Goal: Information Seeking & Learning: Learn about a topic

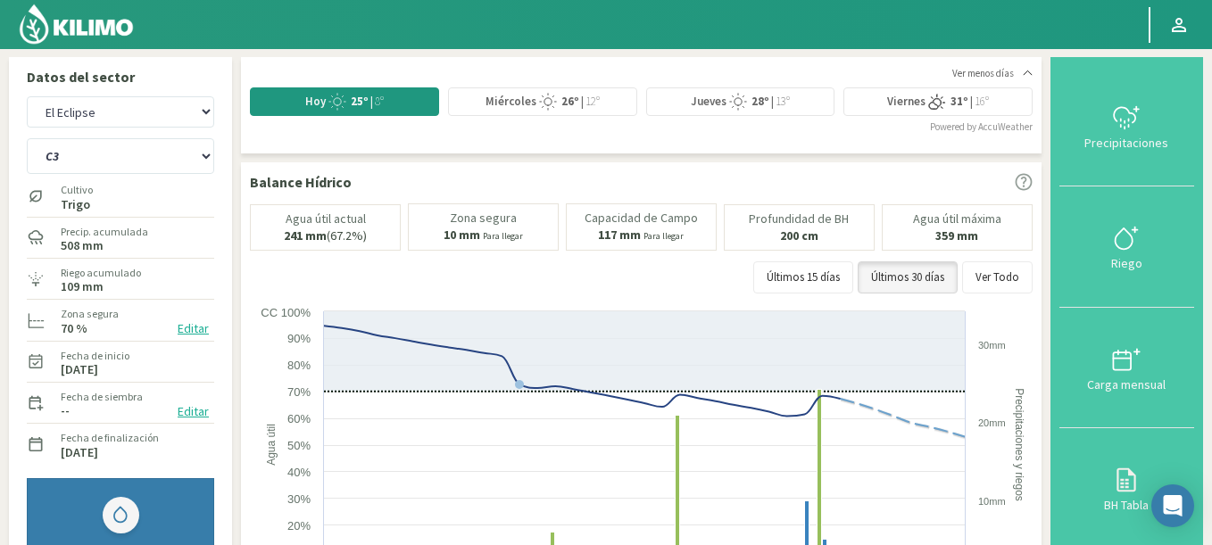
select select "372: Object"
select select "3: Object"
click at [27, 96] on select "Agr. Huertos de Chocalan Agrícola Bakia Agrícola [GEOGRAPHIC_DATA] - IC Agrícol…" at bounding box center [120, 111] width 187 height 31
click at [123, 155] on select "C2 C3" at bounding box center [120, 156] width 187 height 36
select select "669: Object"
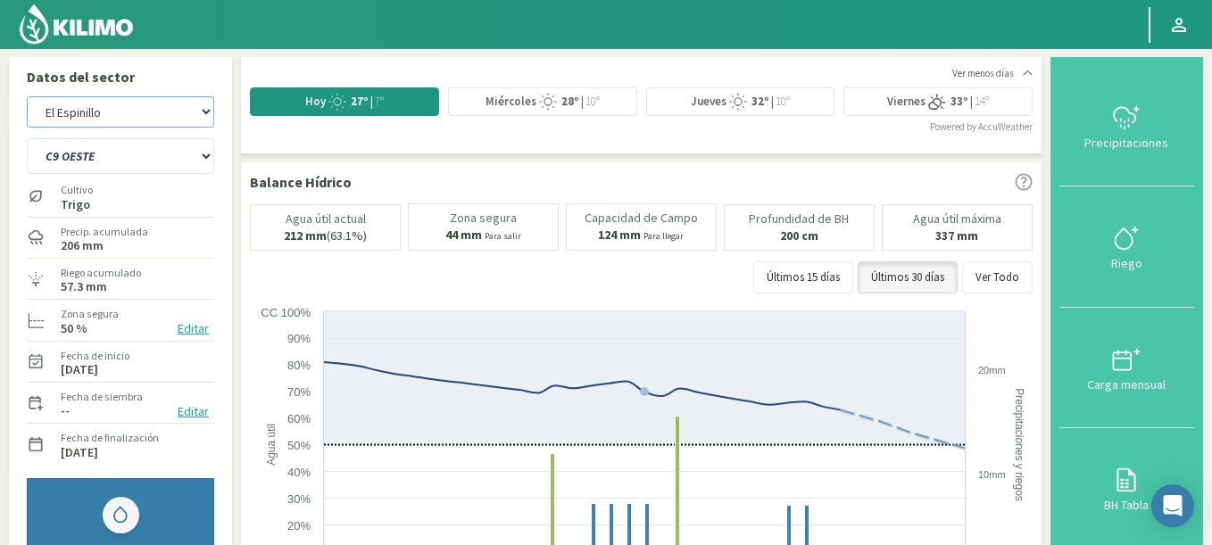
click at [114, 120] on select "Agr. Huertos de Chocalan Agrícola Bakia Agrícola [GEOGRAPHIC_DATA] - IC Agrícol…" at bounding box center [120, 111] width 187 height 31
click at [27, 138] on select "C9 OESTE CR18 ESTE CR18 OESTE CR1 NORTE CR1 SUR CR20 ESTE CR24 NORTE CR25 NORTE…" at bounding box center [120, 156] width 187 height 36
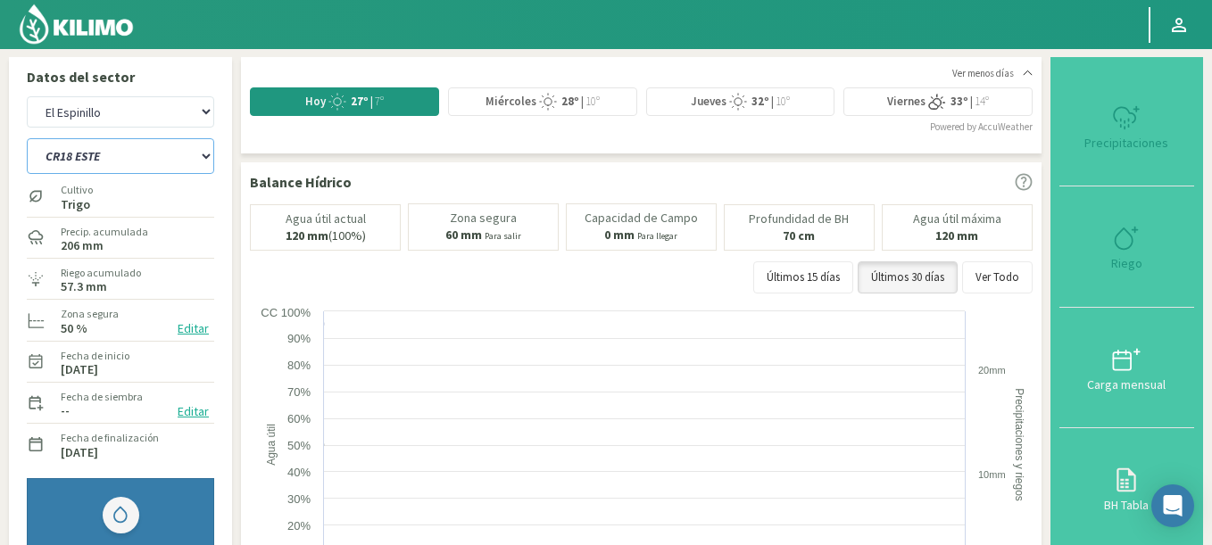
select select "4: Object"
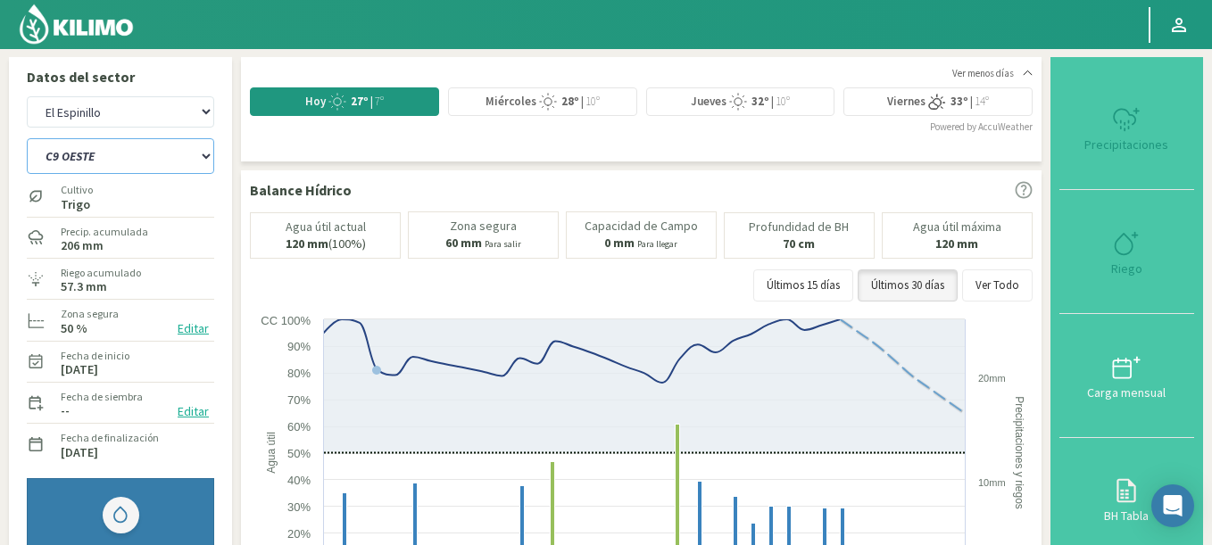
select select "962: Object"
select select "25: Object"
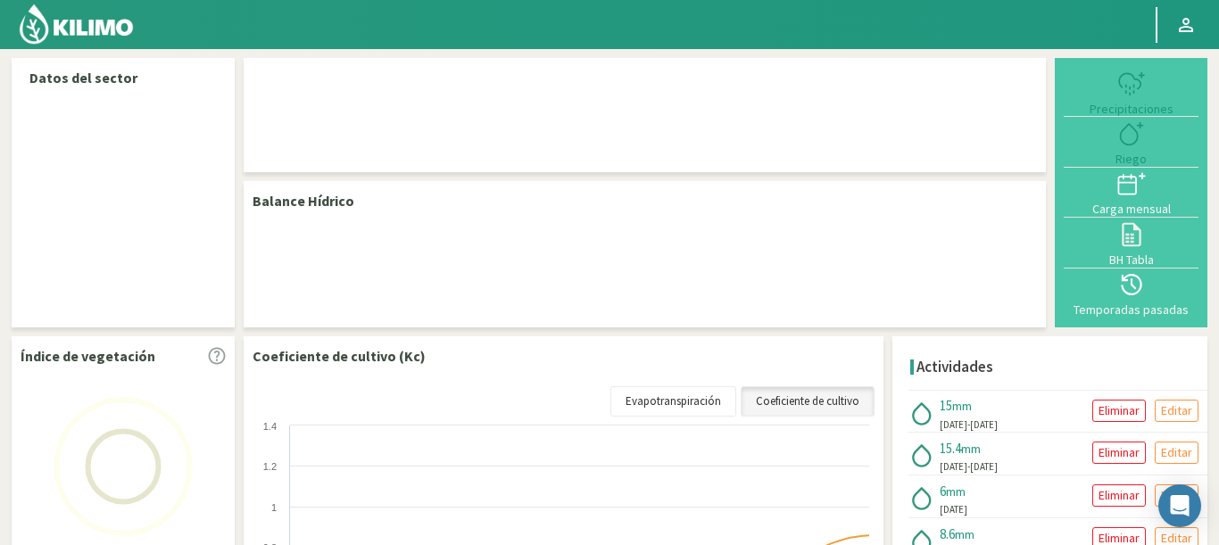
select select "83: Object"
select select "1: Object"
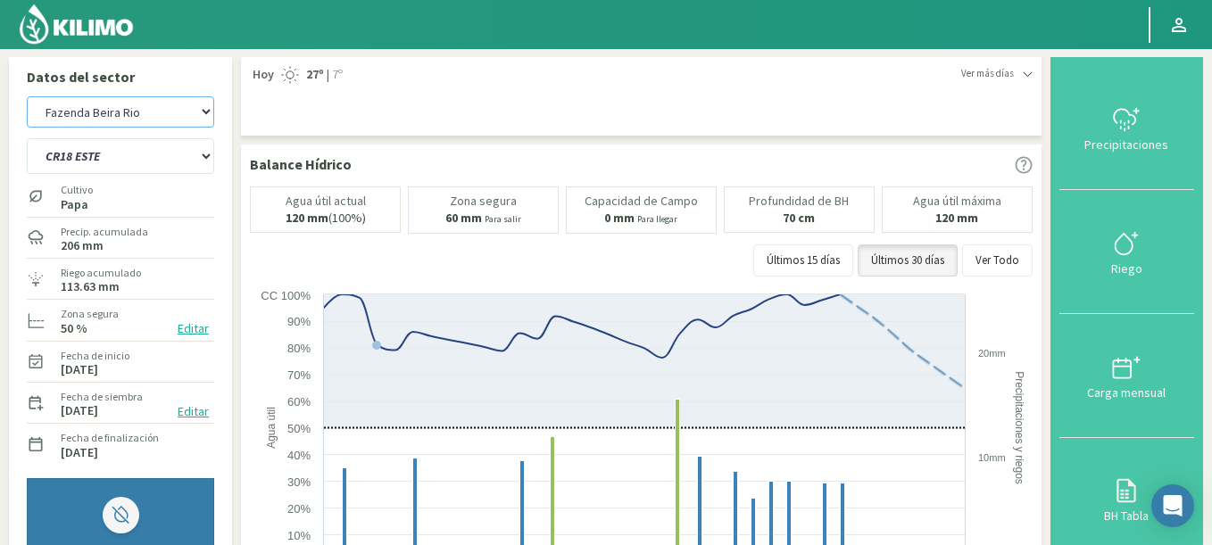
click at [27, 96] on select "Agr. Huertos de Chocalan Agrícola Bakia Agrícola [GEOGRAPHIC_DATA] - IC Agrícol…" at bounding box center [120, 111] width 187 height 31
select select "397: Object"
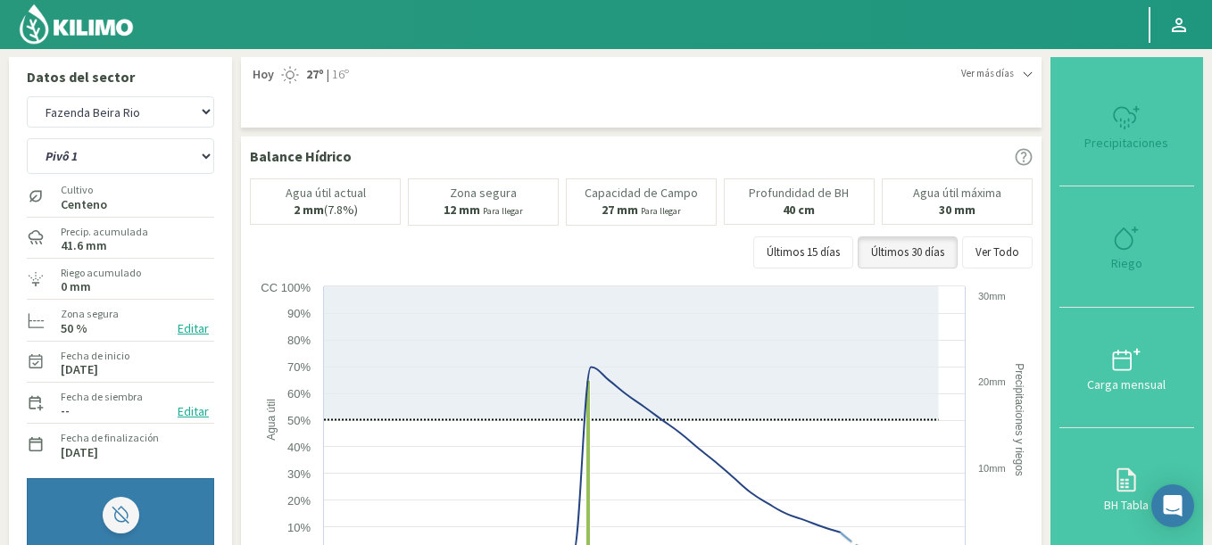
click at [1012, 74] on span "Ver más días" at bounding box center [987, 73] width 53 height 15
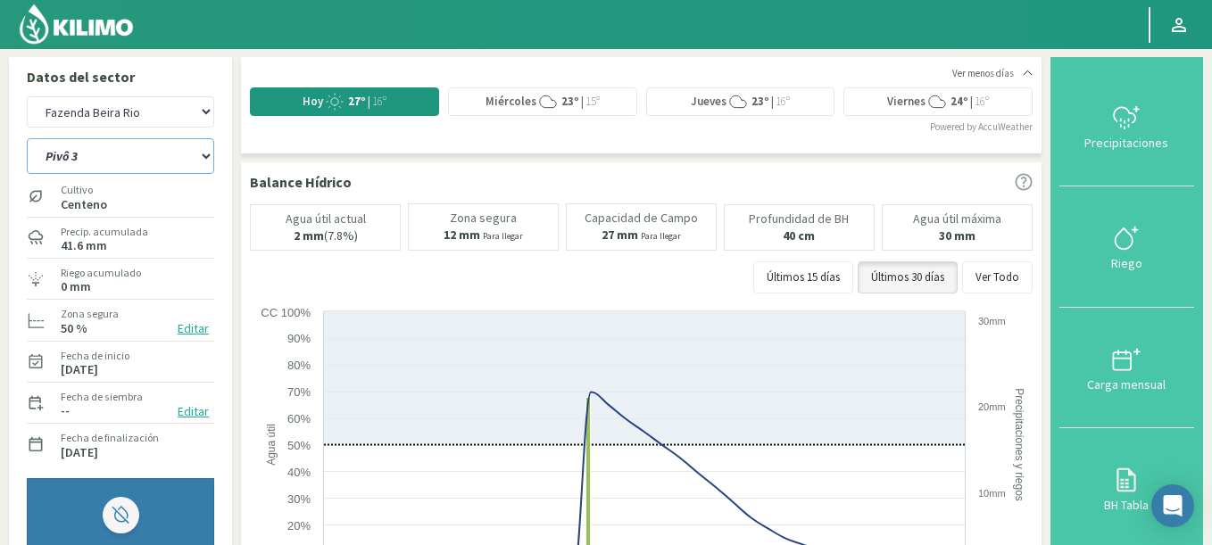
click at [27, 138] on select "Pivô 1 Pivô 2 A Pivô 2 B Pivô 3" at bounding box center [120, 156] width 187 height 36
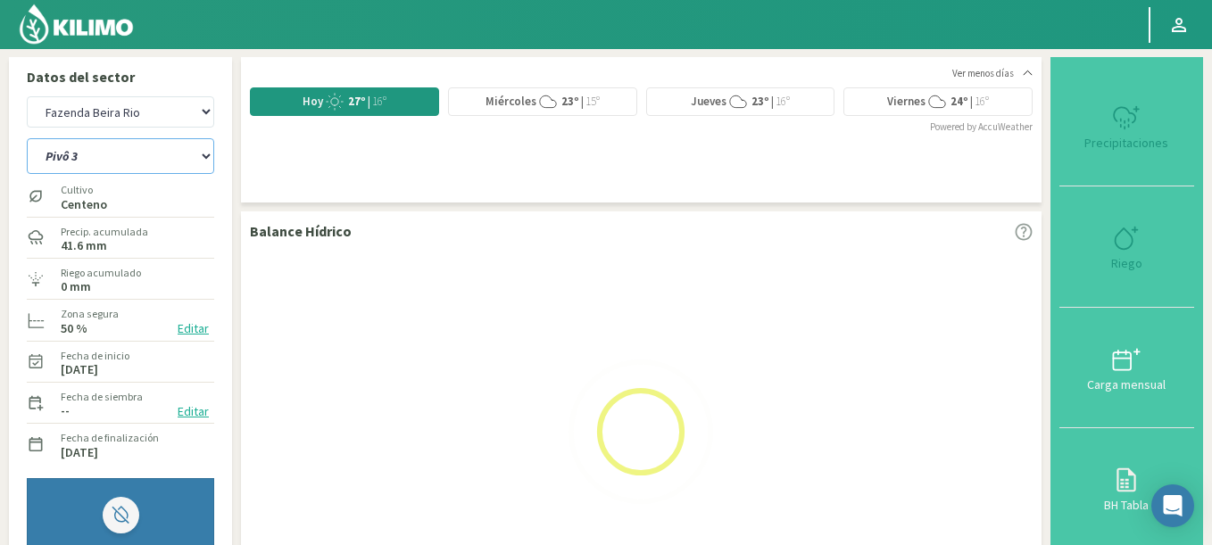
select select "21: Object"
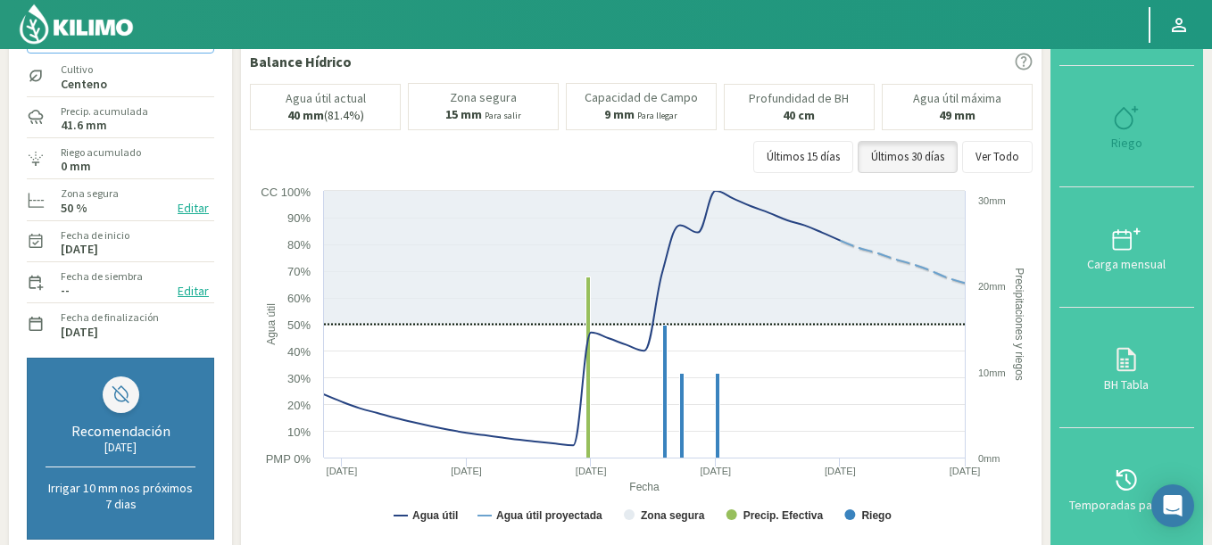
scroll to position [107, 0]
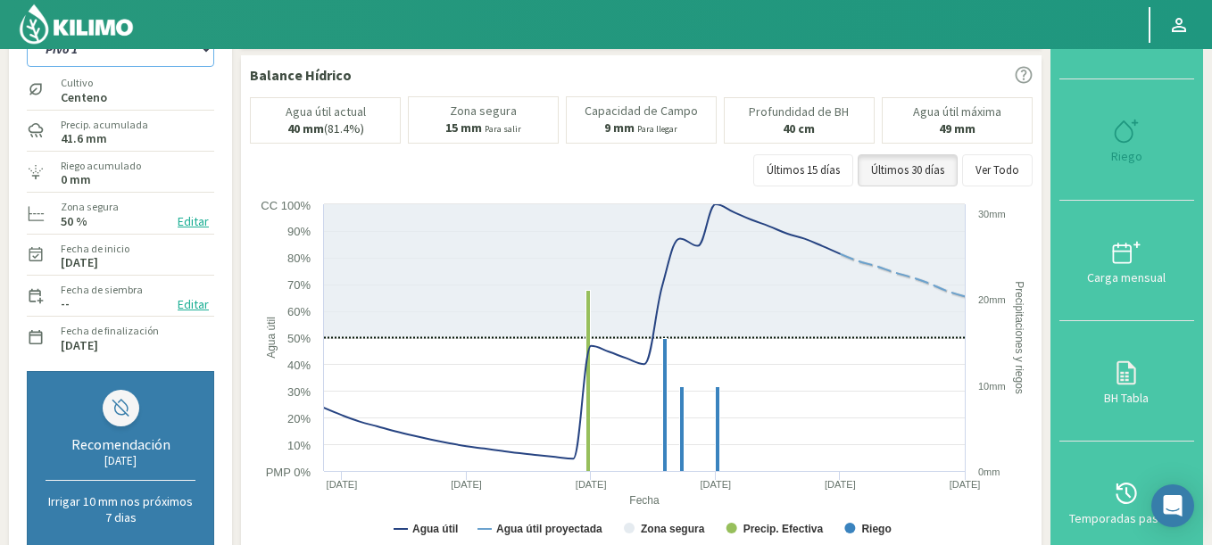
select select "690: Object"
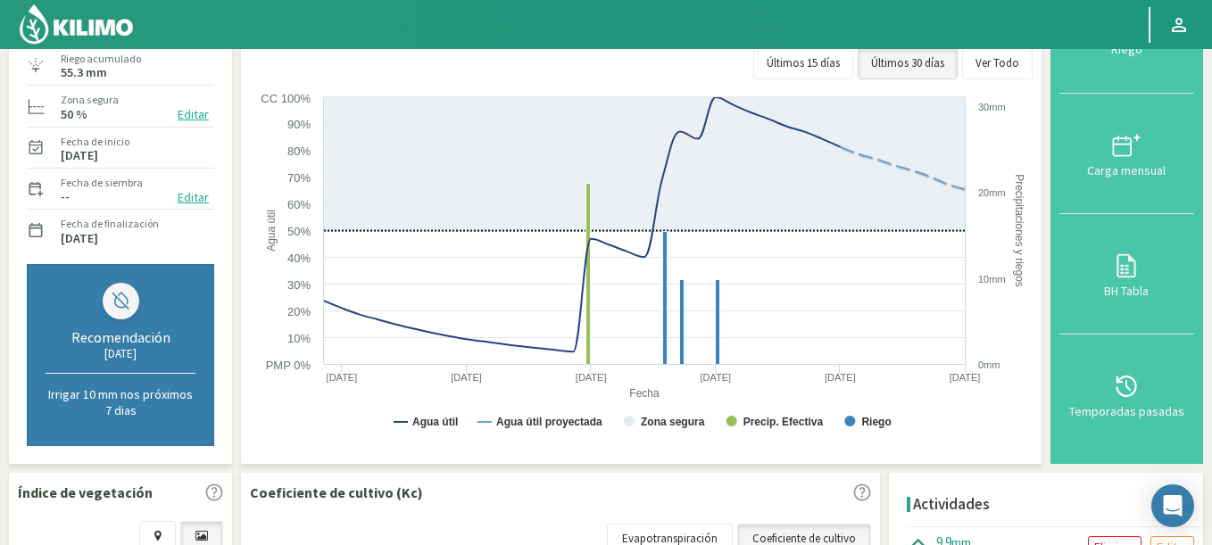
scroll to position [0, 0]
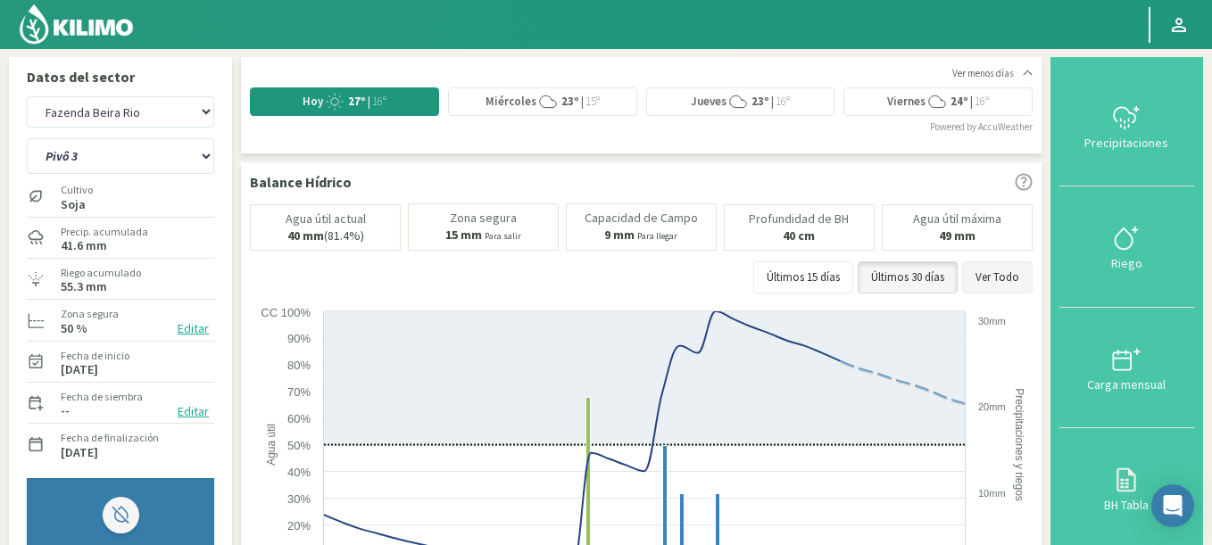
click at [1007, 275] on button "Ver Todo" at bounding box center [997, 278] width 71 height 32
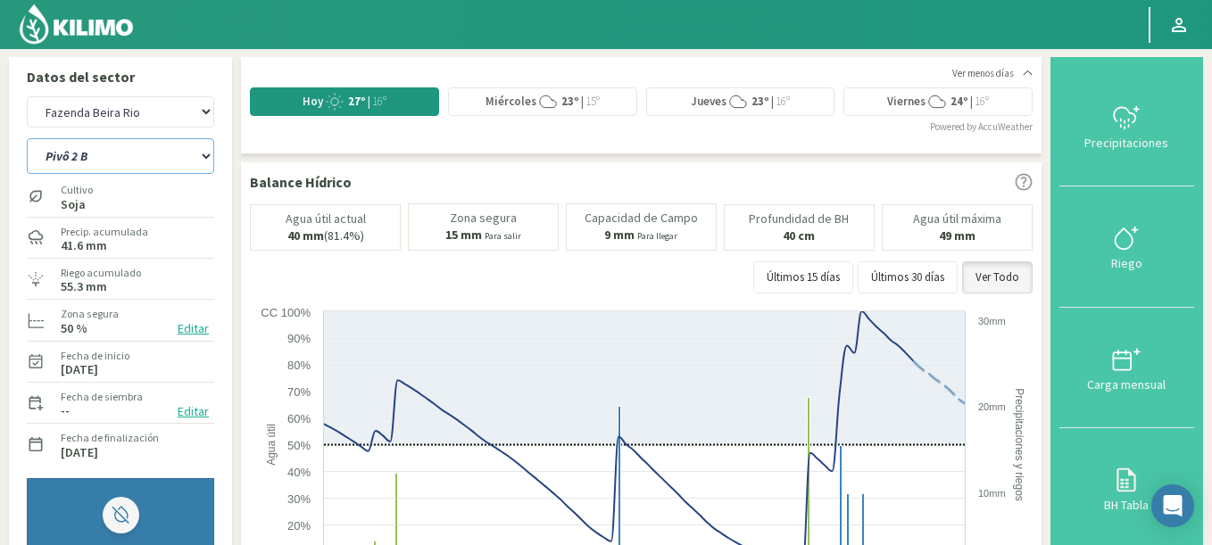
click at [27, 138] on select "Pivô 1 Pivô 2 A Pivô 2 B Pivô 3" at bounding box center [120, 156] width 187 height 36
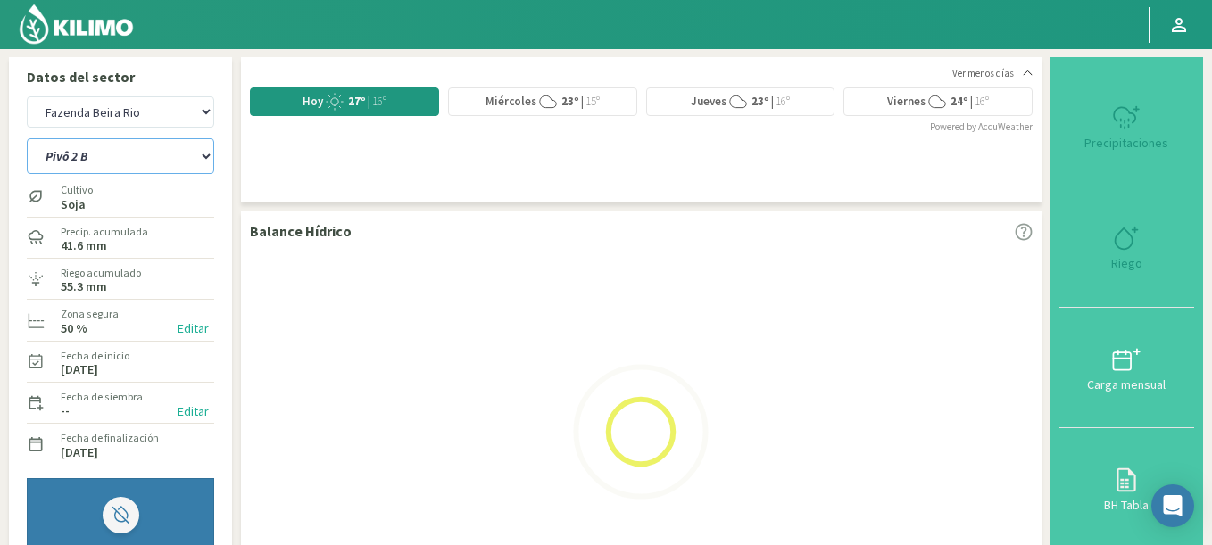
select select "28: Object"
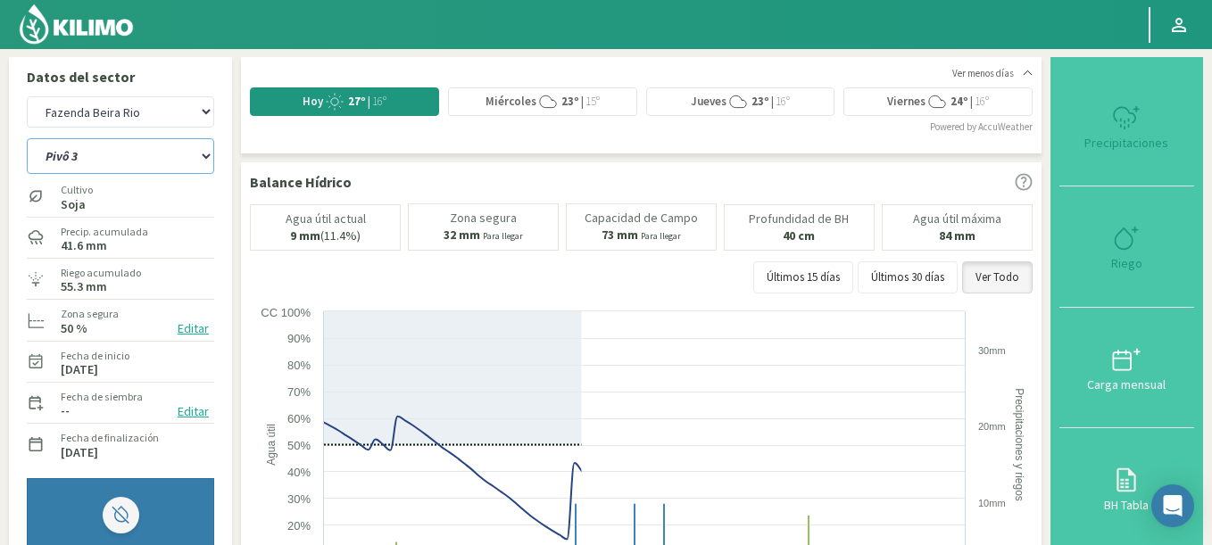
scroll to position [107, 0]
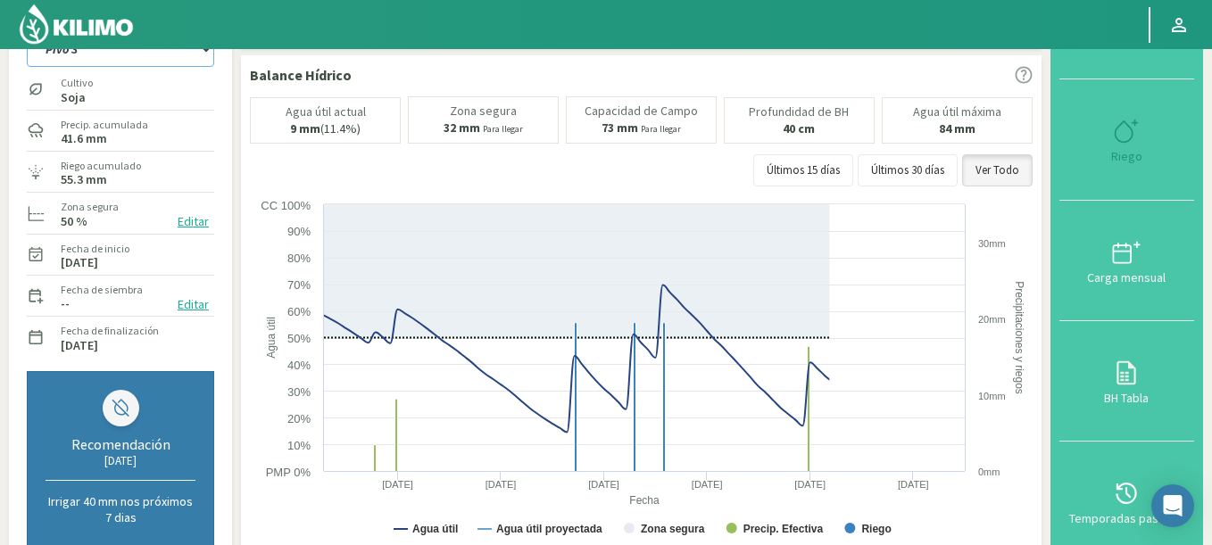
select select "983: Object"
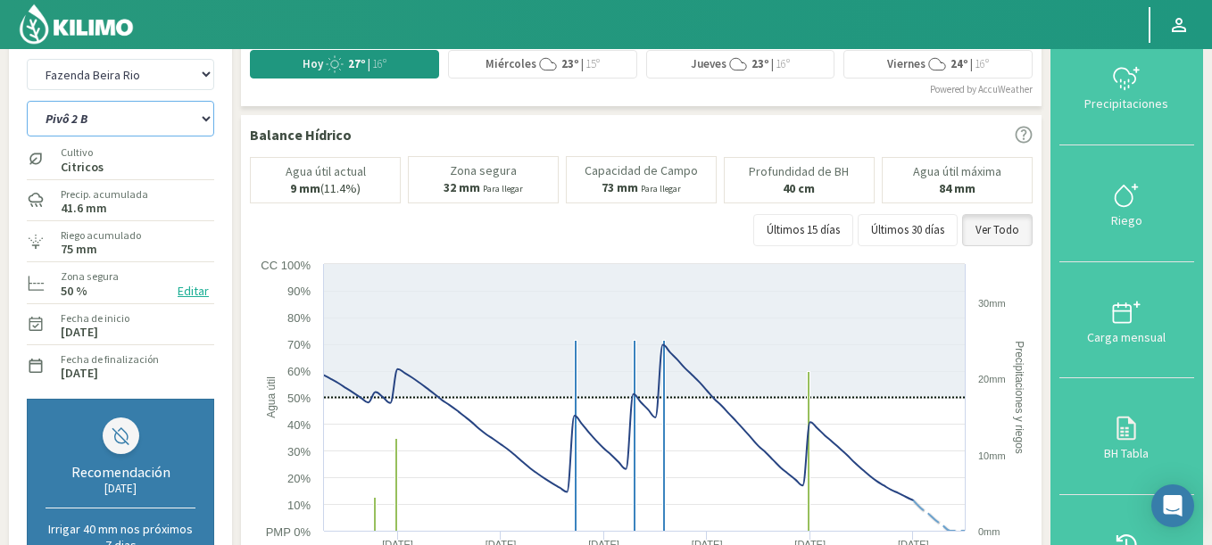
scroll to position [0, 0]
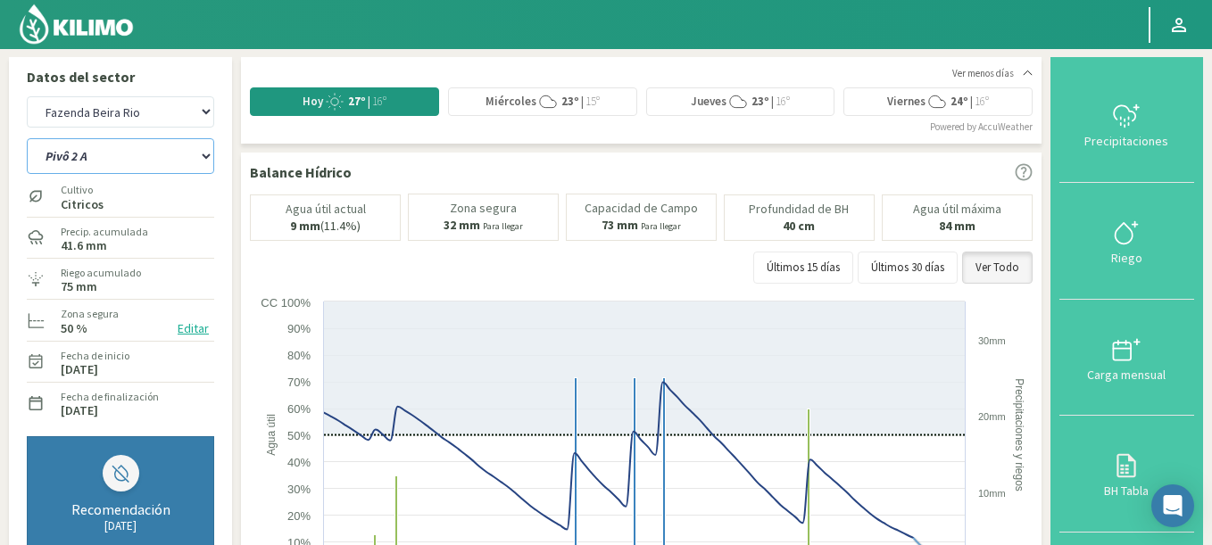
click at [27, 138] on select "Pivô 1 Pivô 2 A Pivô 2 B Pivô 3" at bounding box center [120, 156] width 187 height 36
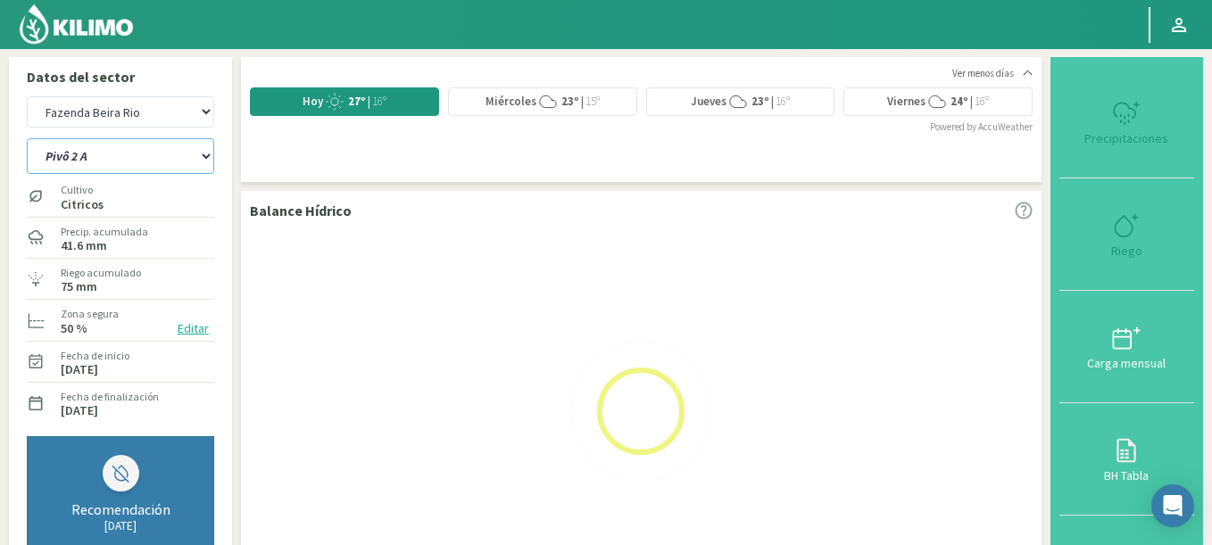
select select "31: Object"
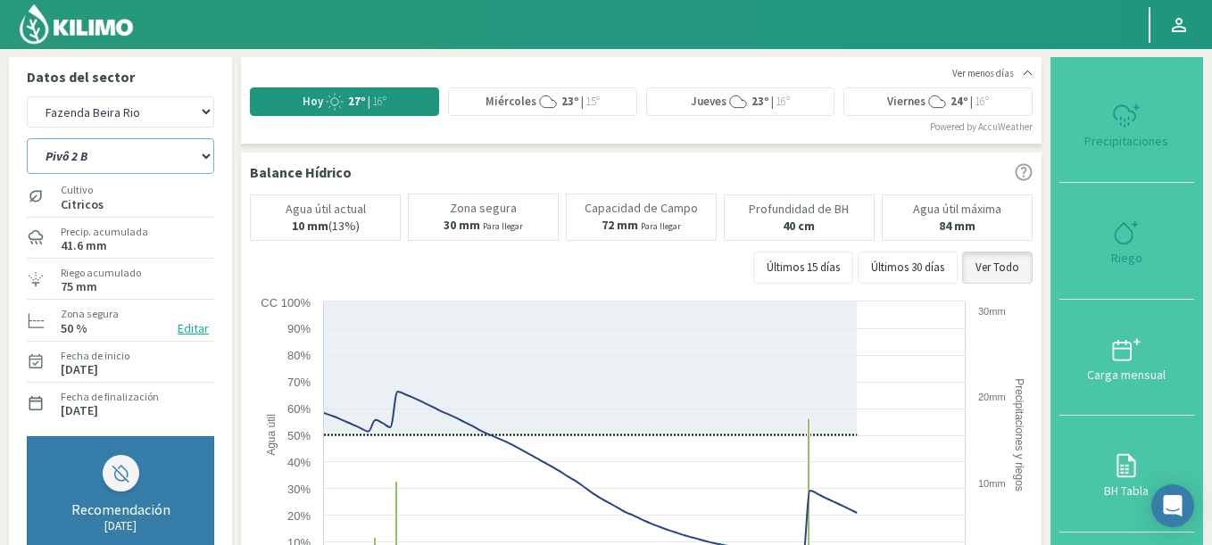
select select "1276: Object"
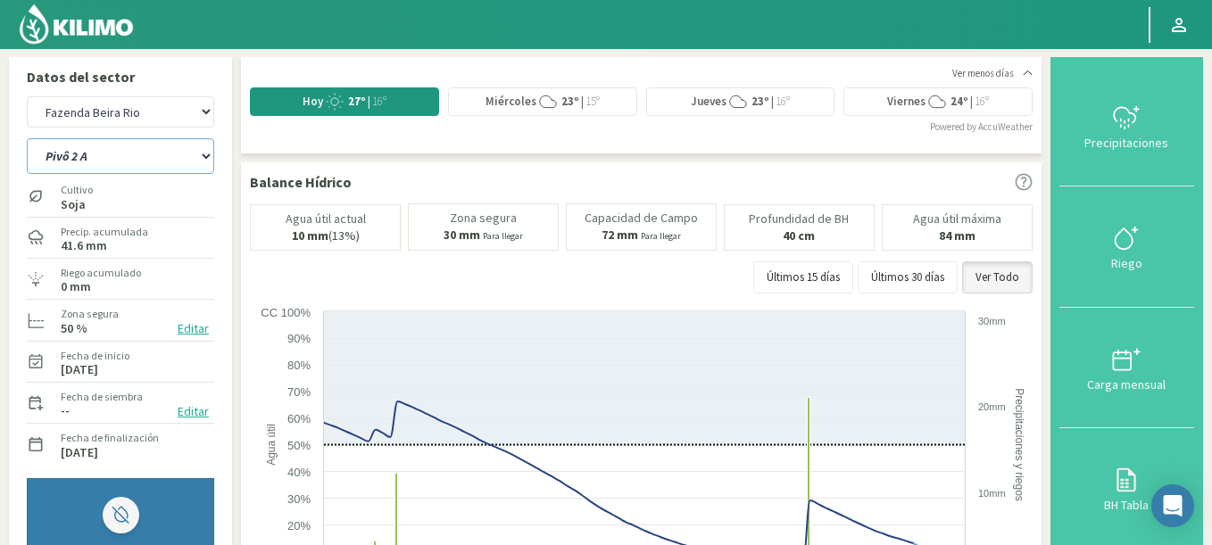
click at [82, 145] on select "Pivô 1 Pivô 2 A Pivô 2 B Pivô 3" at bounding box center [120, 156] width 187 height 36
click at [73, 143] on select "Pivô 1 Pivô 2 A Pivô 2 B Pivô 3" at bounding box center [120, 156] width 187 height 36
click at [27, 138] on select "Pivô 1 Pivô 2 A Pivô 2 B Pivô 3" at bounding box center [120, 156] width 187 height 36
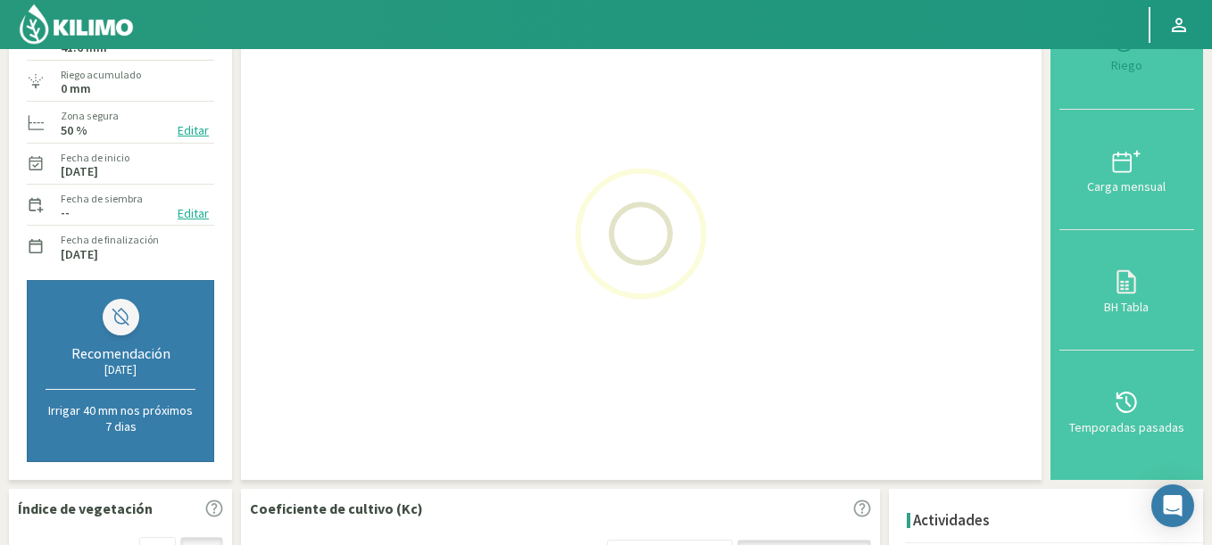
select select "34: Object"
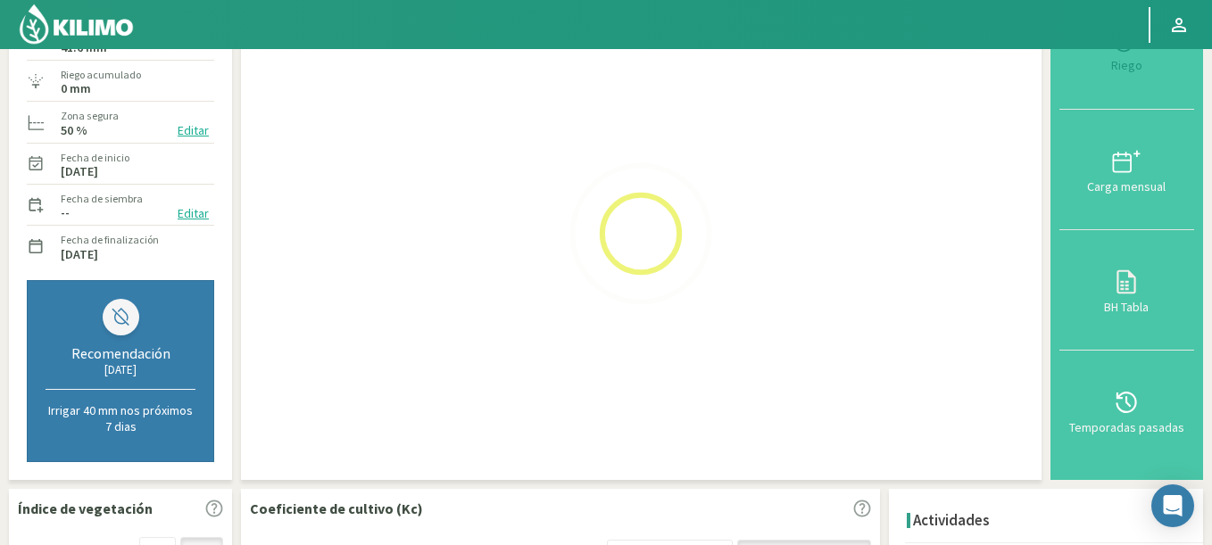
scroll to position [321, 0]
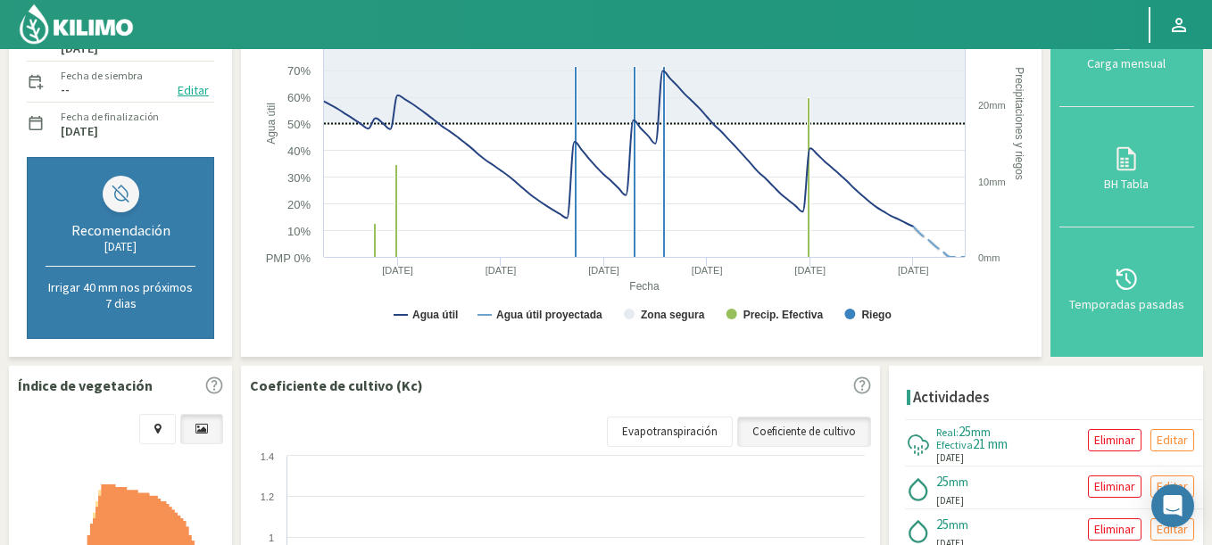
select select "1569: Object"
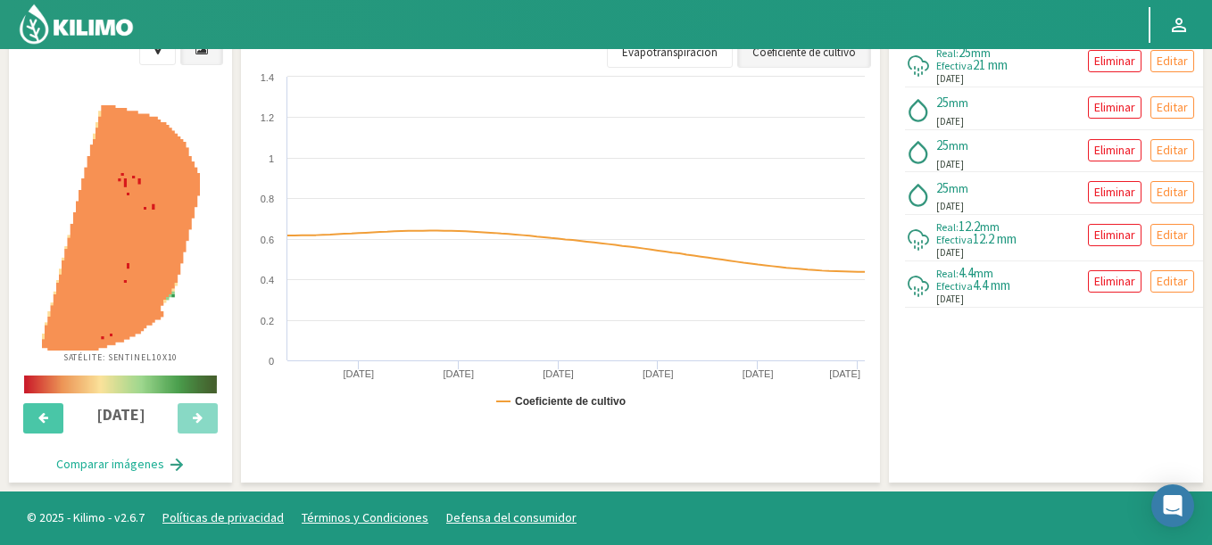
select select "39: Object"
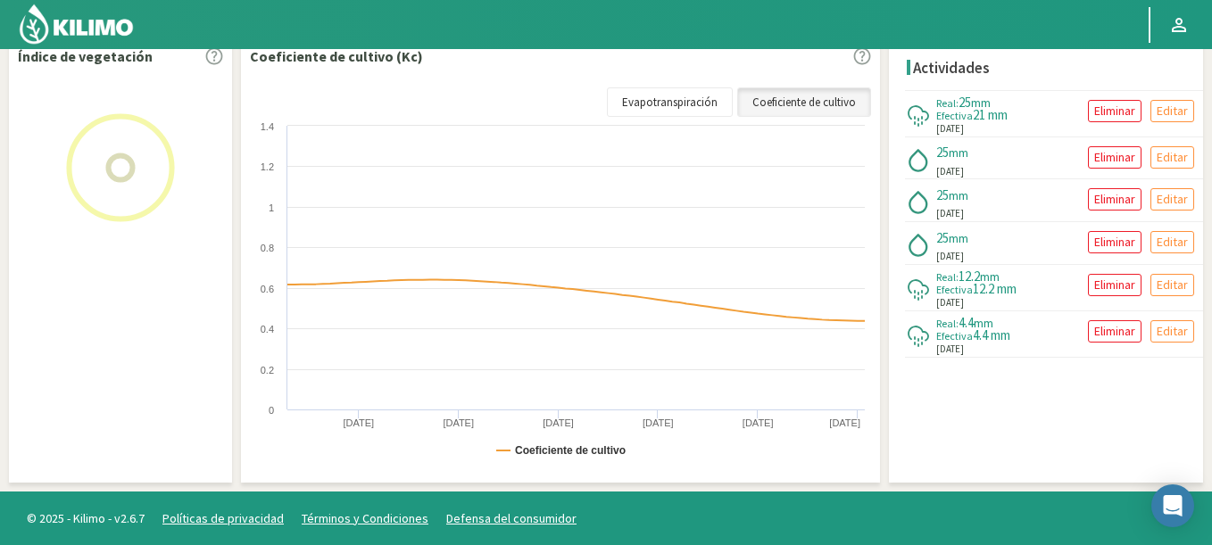
scroll to position [680, 0]
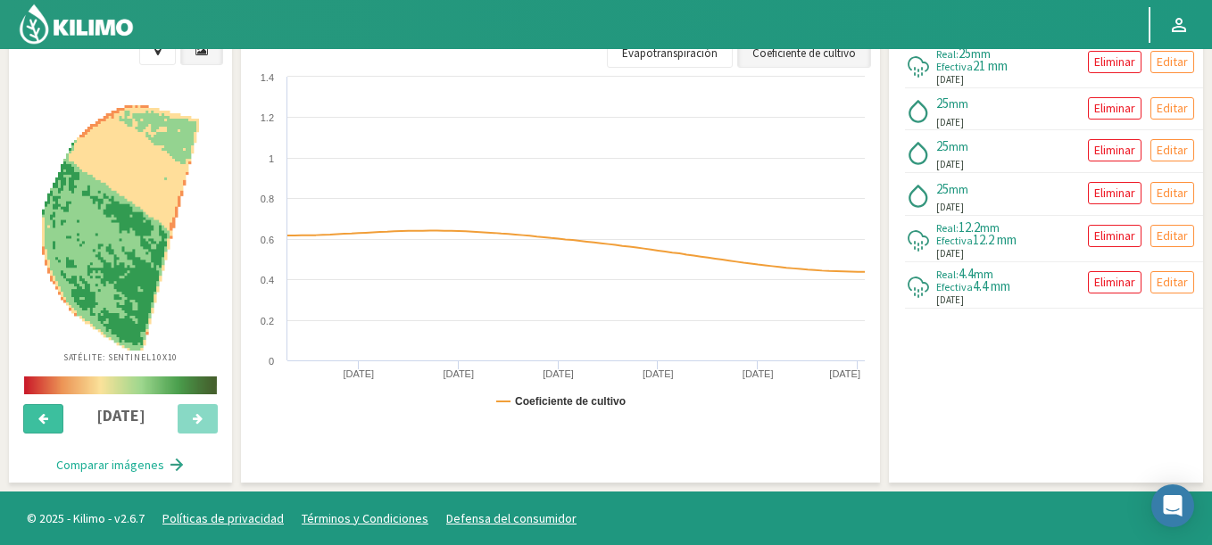
click at [47, 417] on icon at bounding box center [43, 419] width 10 height 12
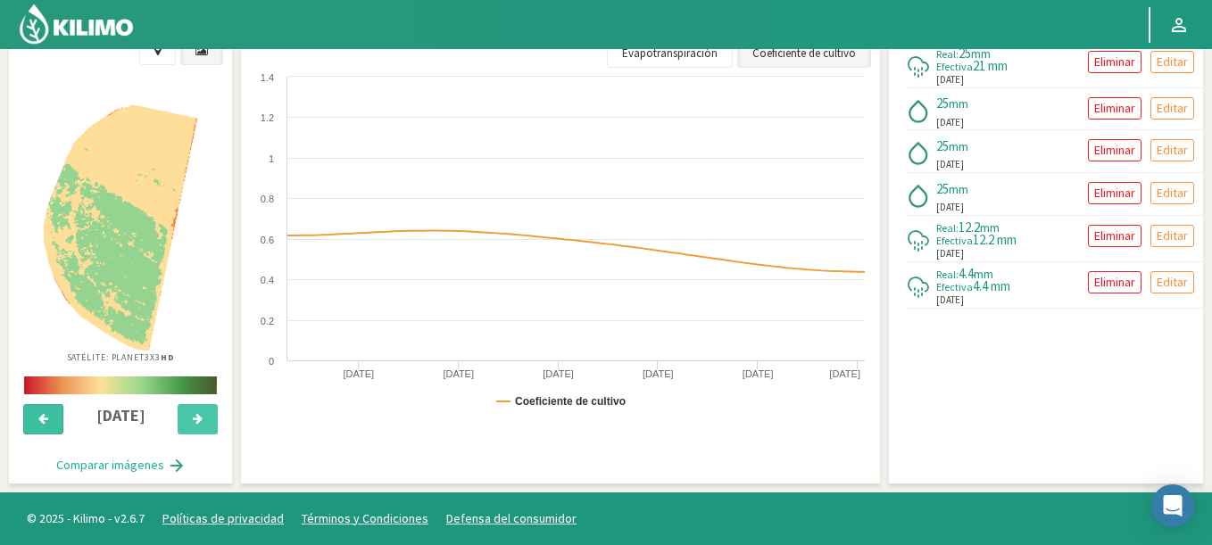
click at [47, 417] on icon at bounding box center [43, 419] width 10 height 12
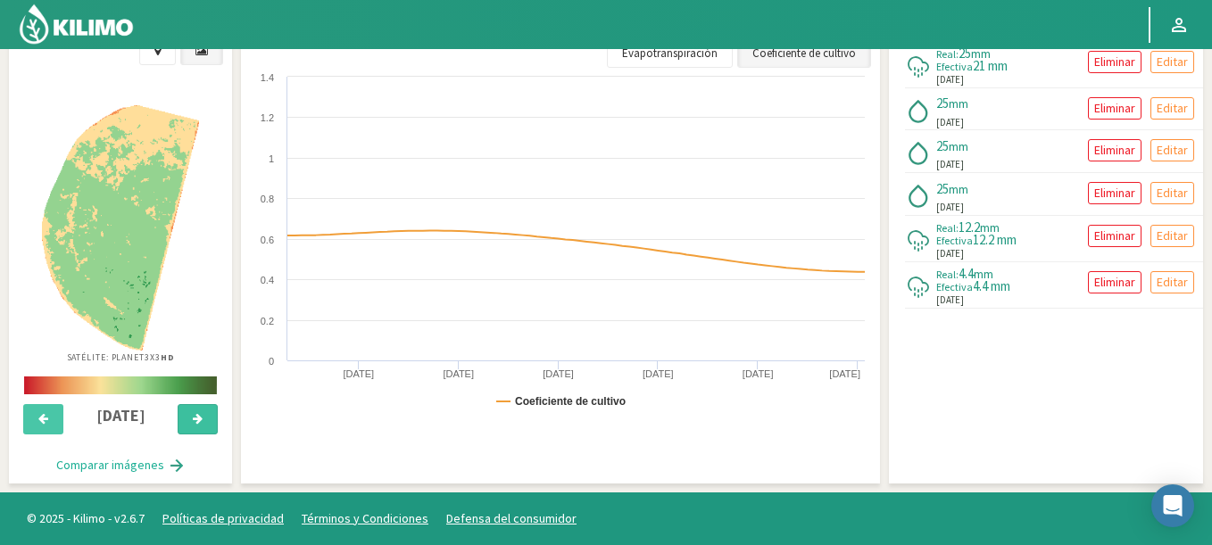
click at [198, 418] on icon at bounding box center [198, 419] width 10 height 12
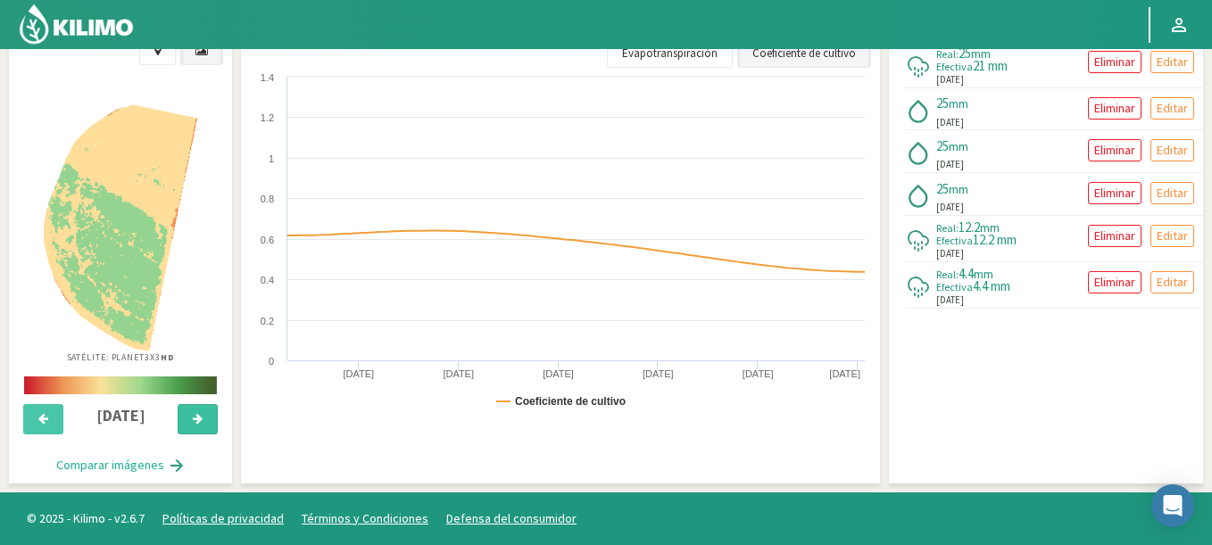
click at [198, 418] on icon at bounding box center [198, 419] width 10 height 12
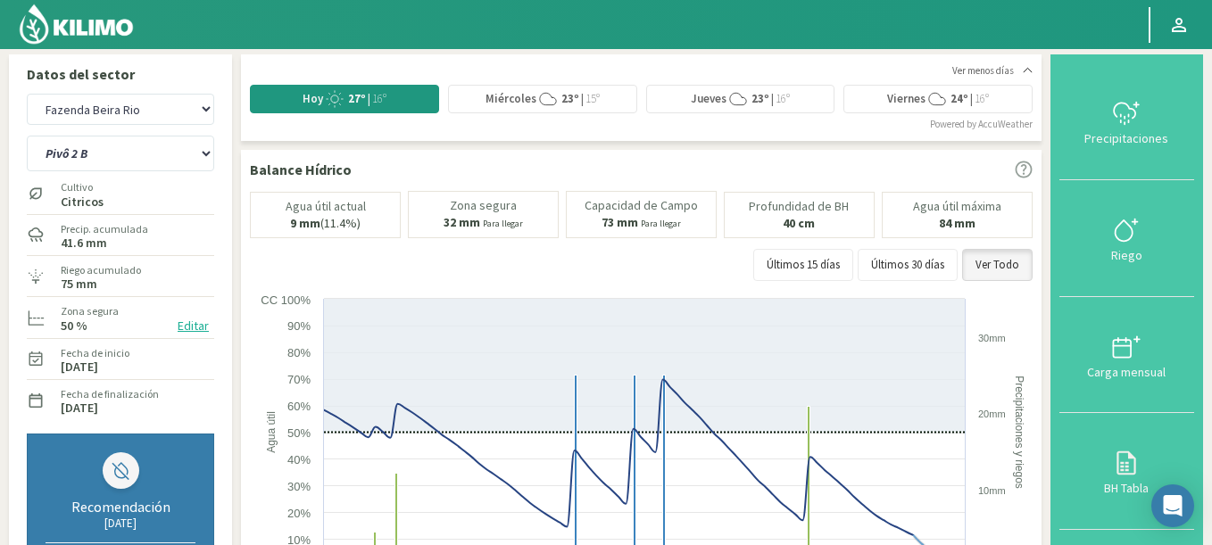
scroll to position [0, 0]
